Goal: Check status: Check status

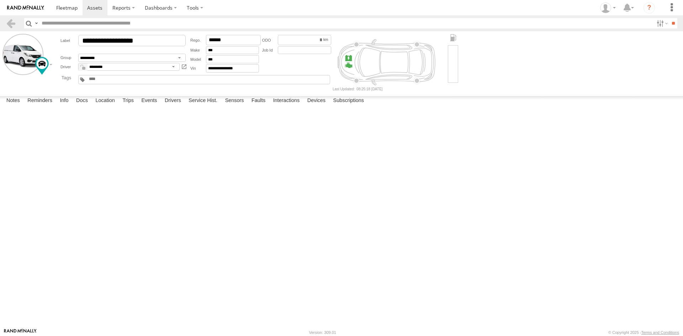
scroll to position [320, 0]
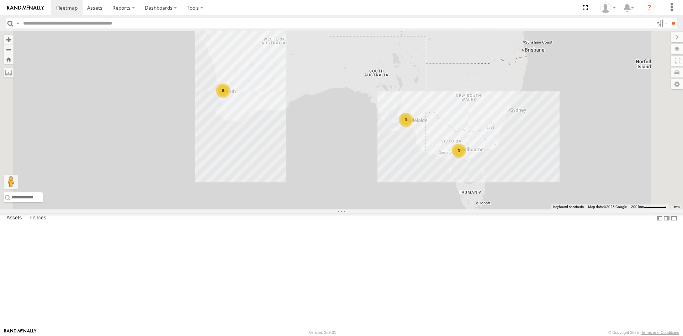
click at [0, 0] on span at bounding box center [0, 0] width 0 height 0
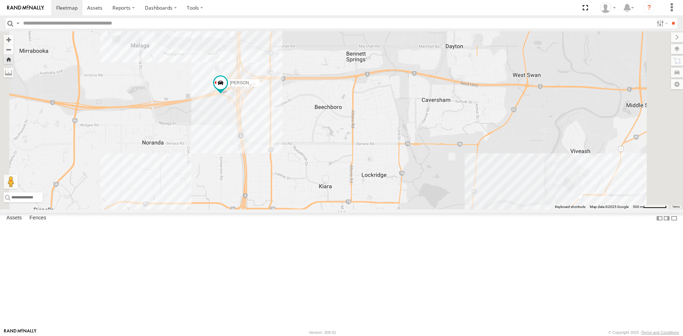
click at [0, 0] on span at bounding box center [0, 0] width 0 height 0
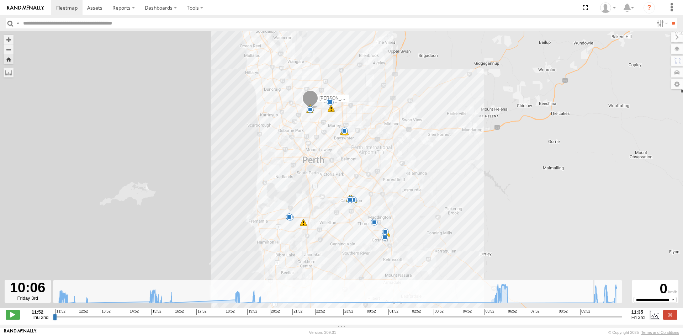
click at [584, 320] on input "range" at bounding box center [337, 316] width 569 height 7
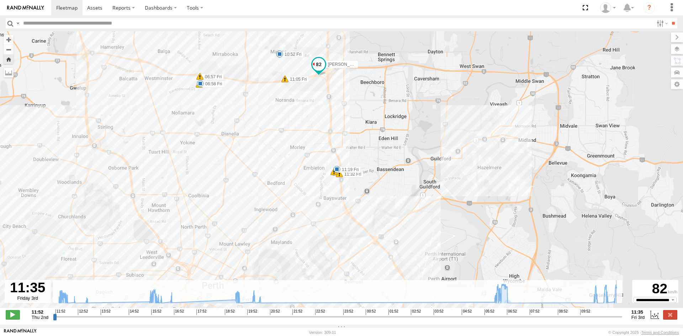
drag, startPoint x: 584, startPoint y: 321, endPoint x: 626, endPoint y: 320, distance: 42.3
type input "**********"
click at [622, 320] on input "range" at bounding box center [337, 316] width 569 height 7
